Goal: Information Seeking & Learning: Check status

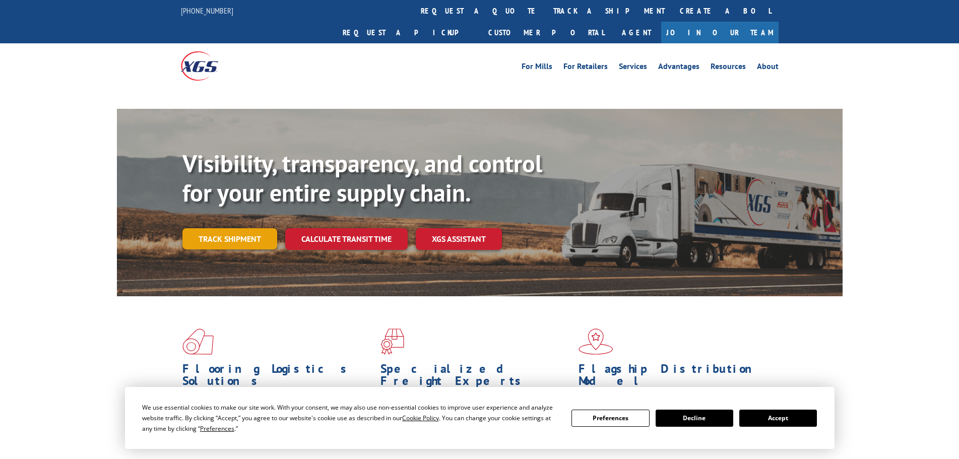
click at [228, 228] on link "Track shipment" at bounding box center [229, 238] width 95 height 21
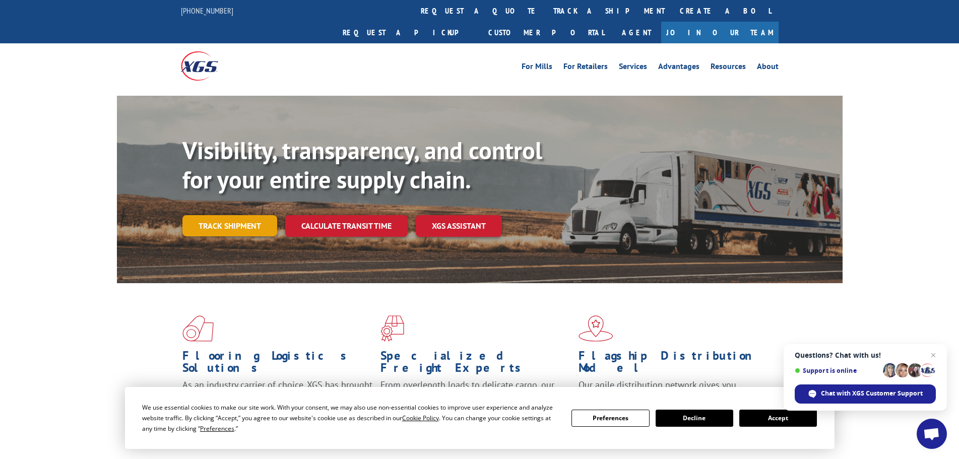
click at [220, 215] on link "Track shipment" at bounding box center [229, 225] width 95 height 21
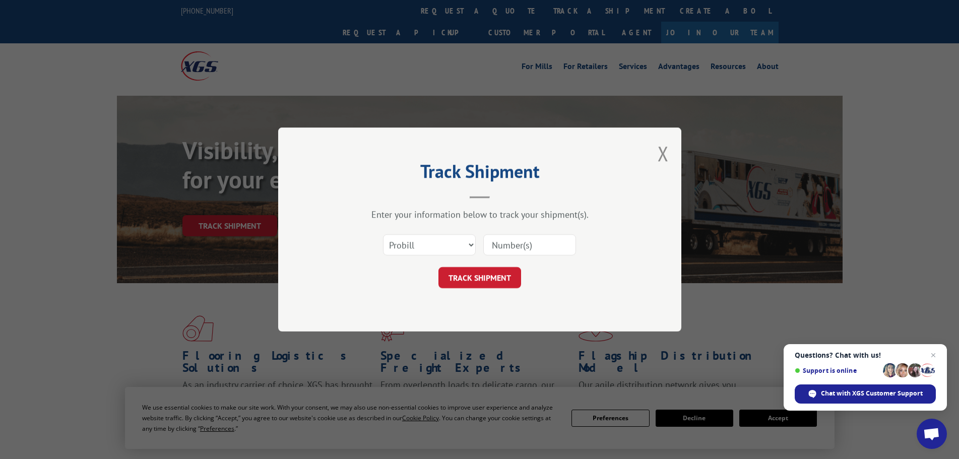
click at [558, 244] on input at bounding box center [529, 244] width 93 height 21
type input "16962056"
click at [438, 267] on button "TRACK SHIPMENT" at bounding box center [479, 277] width 83 height 21
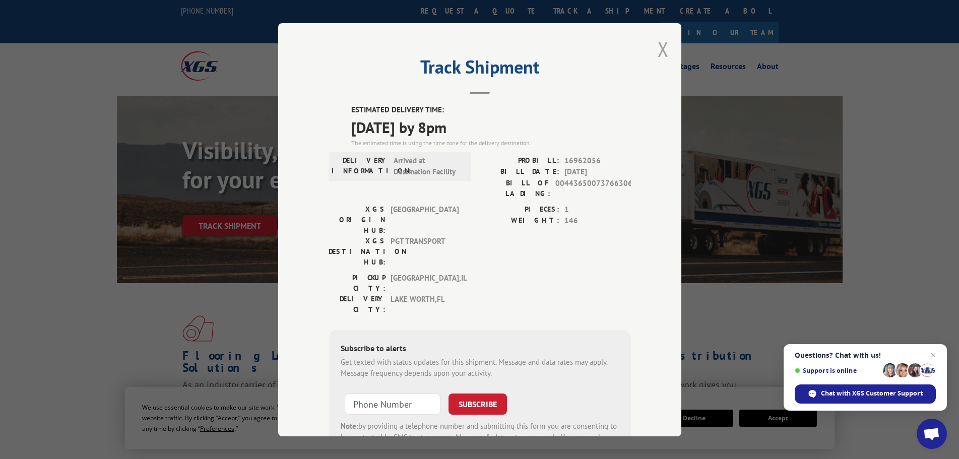
click at [659, 51] on button "Close modal" at bounding box center [663, 49] width 11 height 27
